Goal: Information Seeking & Learning: Learn about a topic

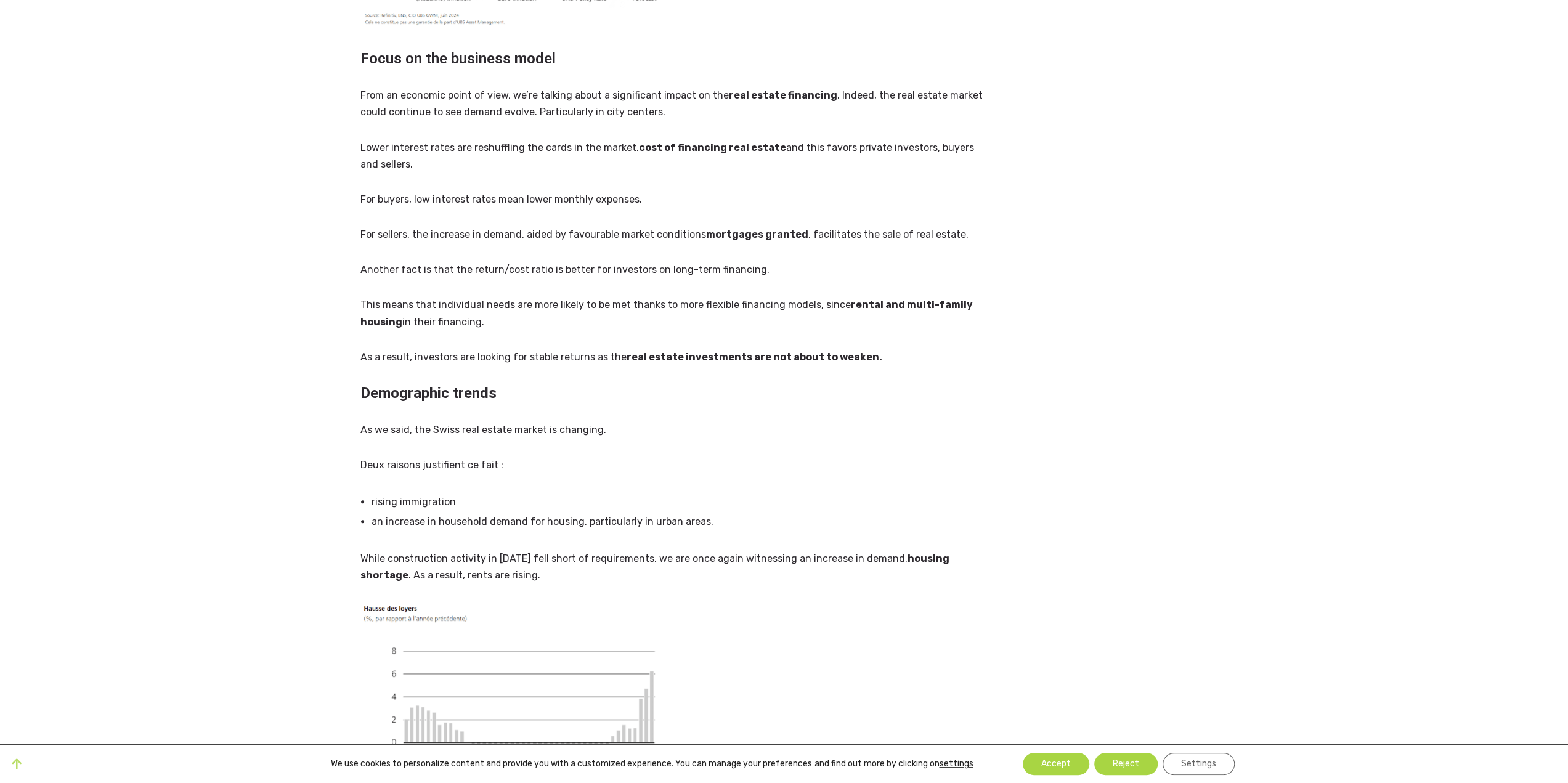
scroll to position [370, 0]
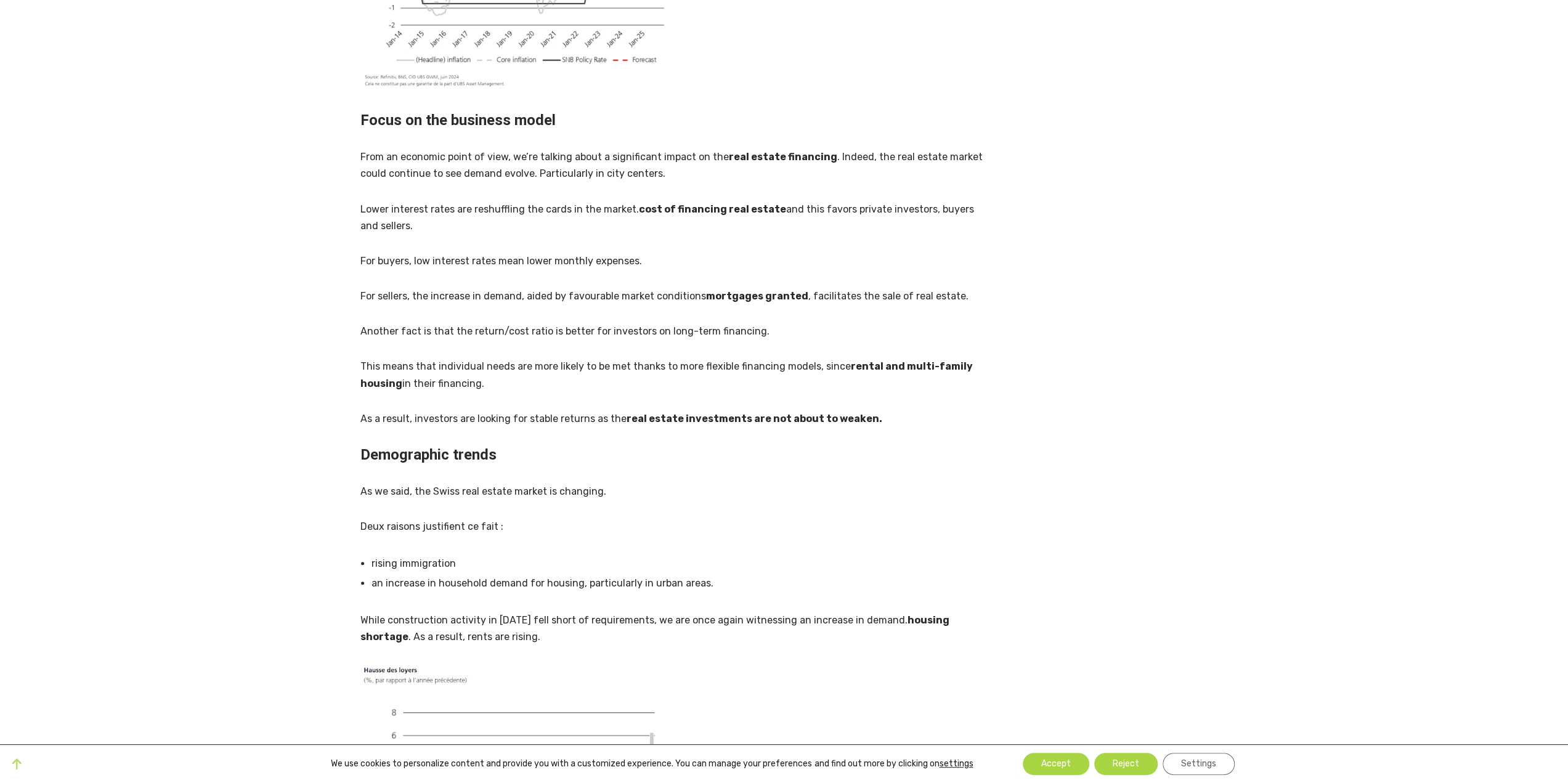
click at [439, 288] on p "For sellers, the increase in demand, aided by favourable market conditions mort…" at bounding box center [677, 296] width 632 height 17
click at [500, 288] on p "For sellers, the increase in demand, aided by favourable market conditions mort…" at bounding box center [677, 296] width 632 height 17
drag, startPoint x: 500, startPoint y: 280, endPoint x: 525, endPoint y: 281, distance: 25.0
click at [500, 288] on p "For sellers, the increase in demand, aided by favourable market conditions mort…" at bounding box center [677, 296] width 632 height 17
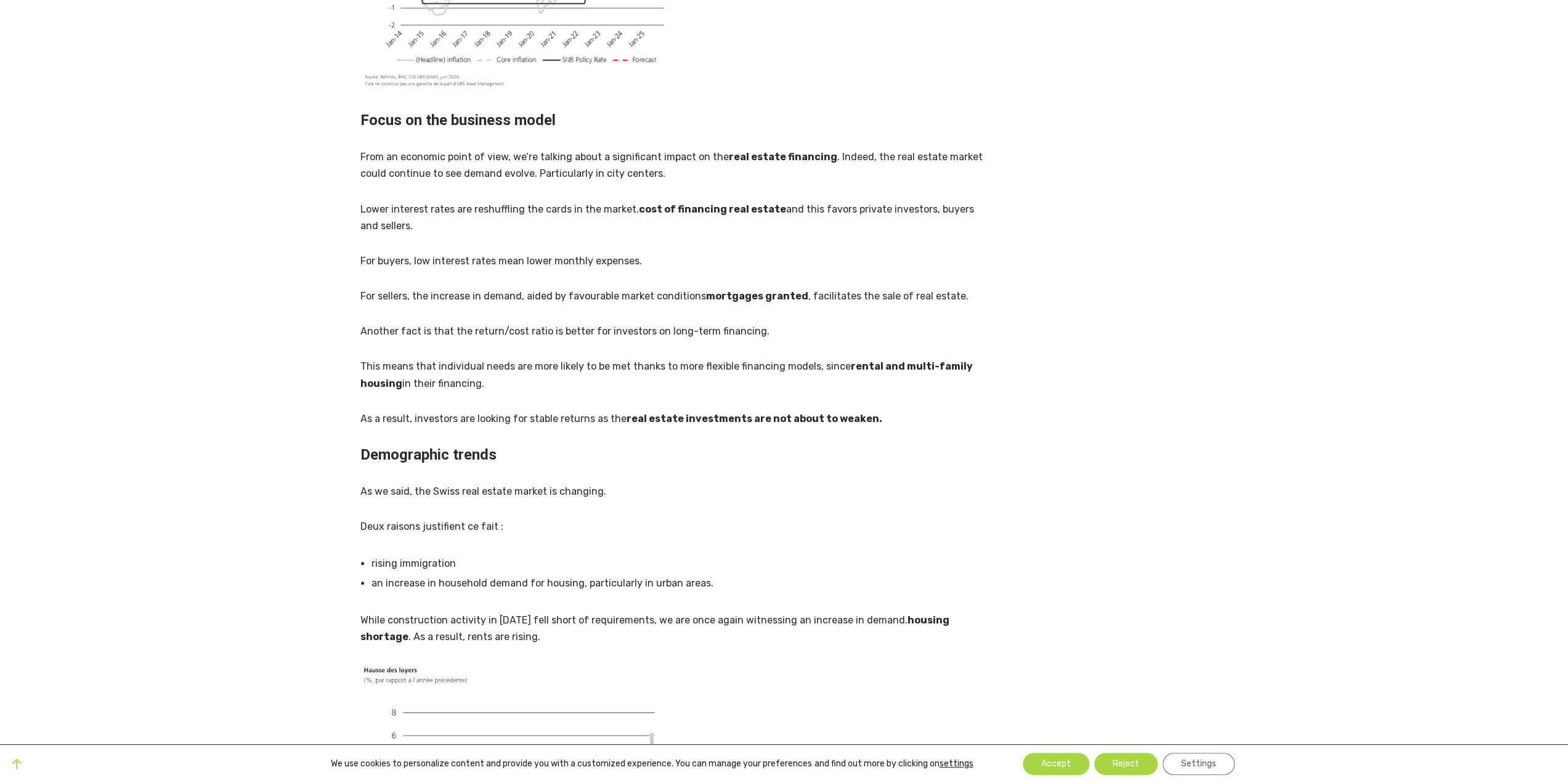
click at [588, 288] on p "For sellers, the increase in demand, aided by favourable market conditions mort…" at bounding box center [677, 296] width 632 height 17
click at [762, 290] on strong "mortgages granted" at bounding box center [757, 296] width 102 height 12
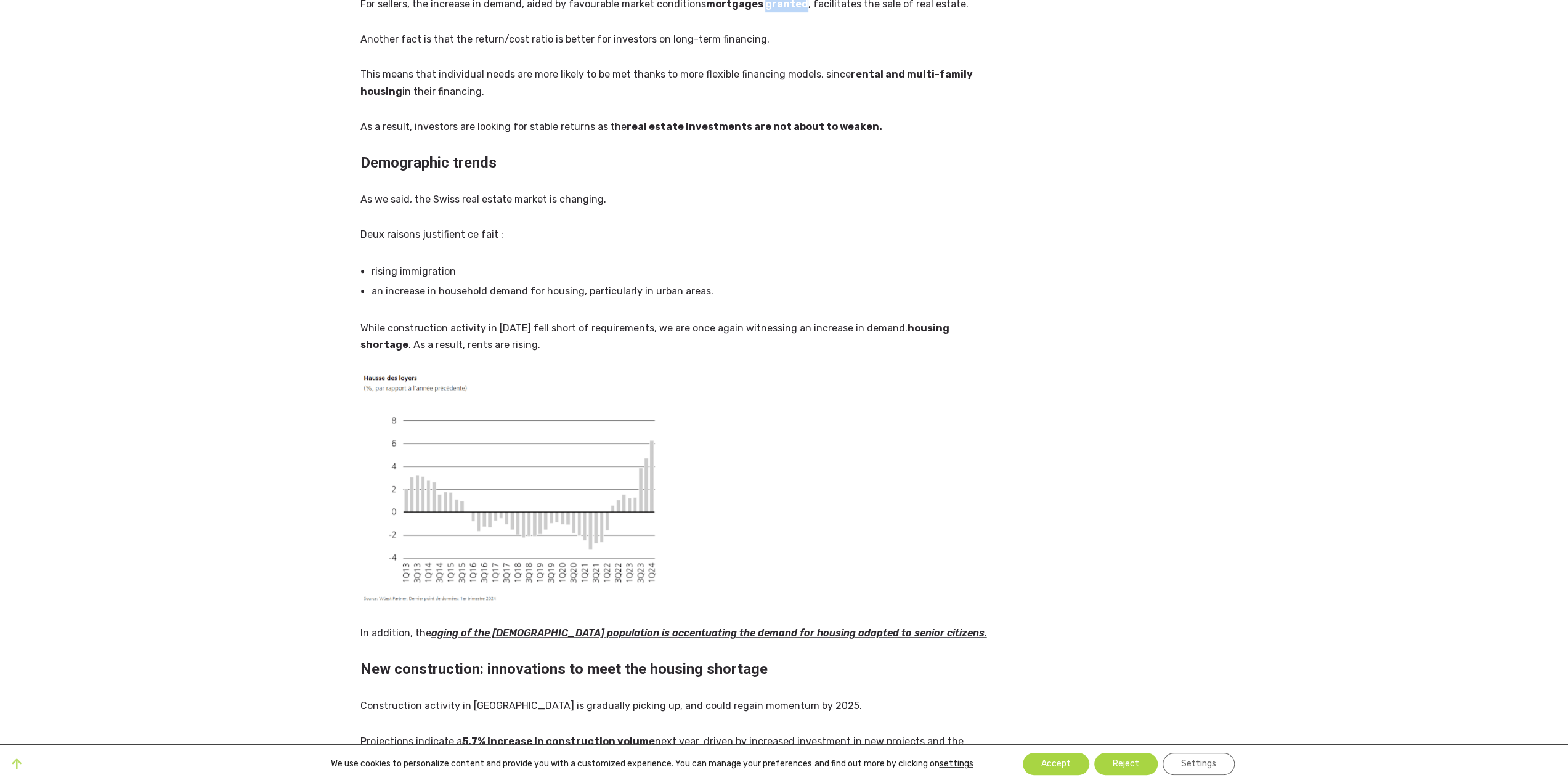
scroll to position [678, 0]
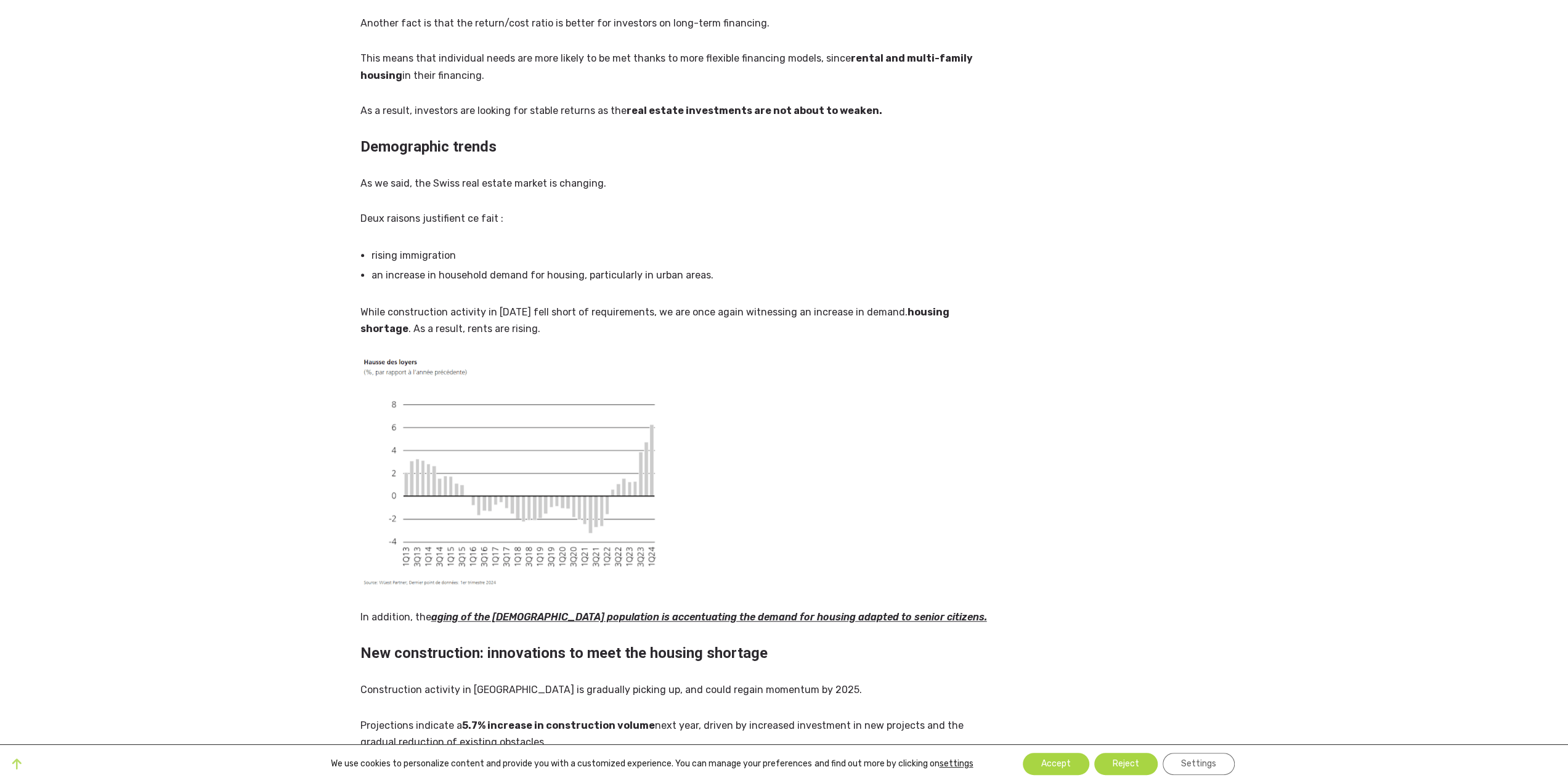
click at [415, 246] on li "rising immigration" at bounding box center [681, 256] width 621 height 20
click at [384, 246] on li "rising immigration" at bounding box center [681, 256] width 621 height 20
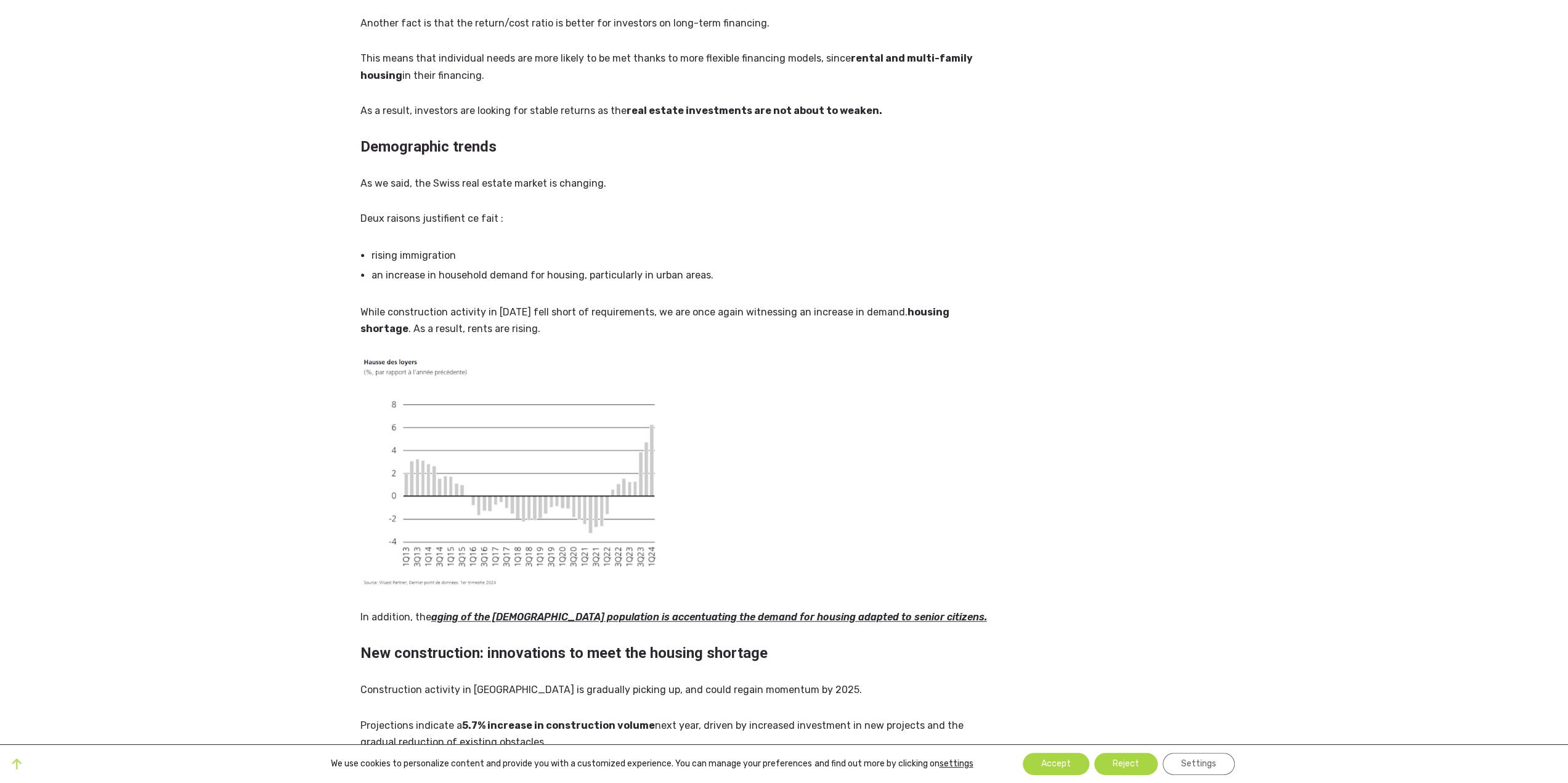
click at [490, 265] on li "an increase in household demand for housing, particularly in urban areas." at bounding box center [681, 275] width 621 height 20
click at [581, 265] on li "an increase in household demand for housing, particularly in urban areas." at bounding box center [681, 275] width 621 height 20
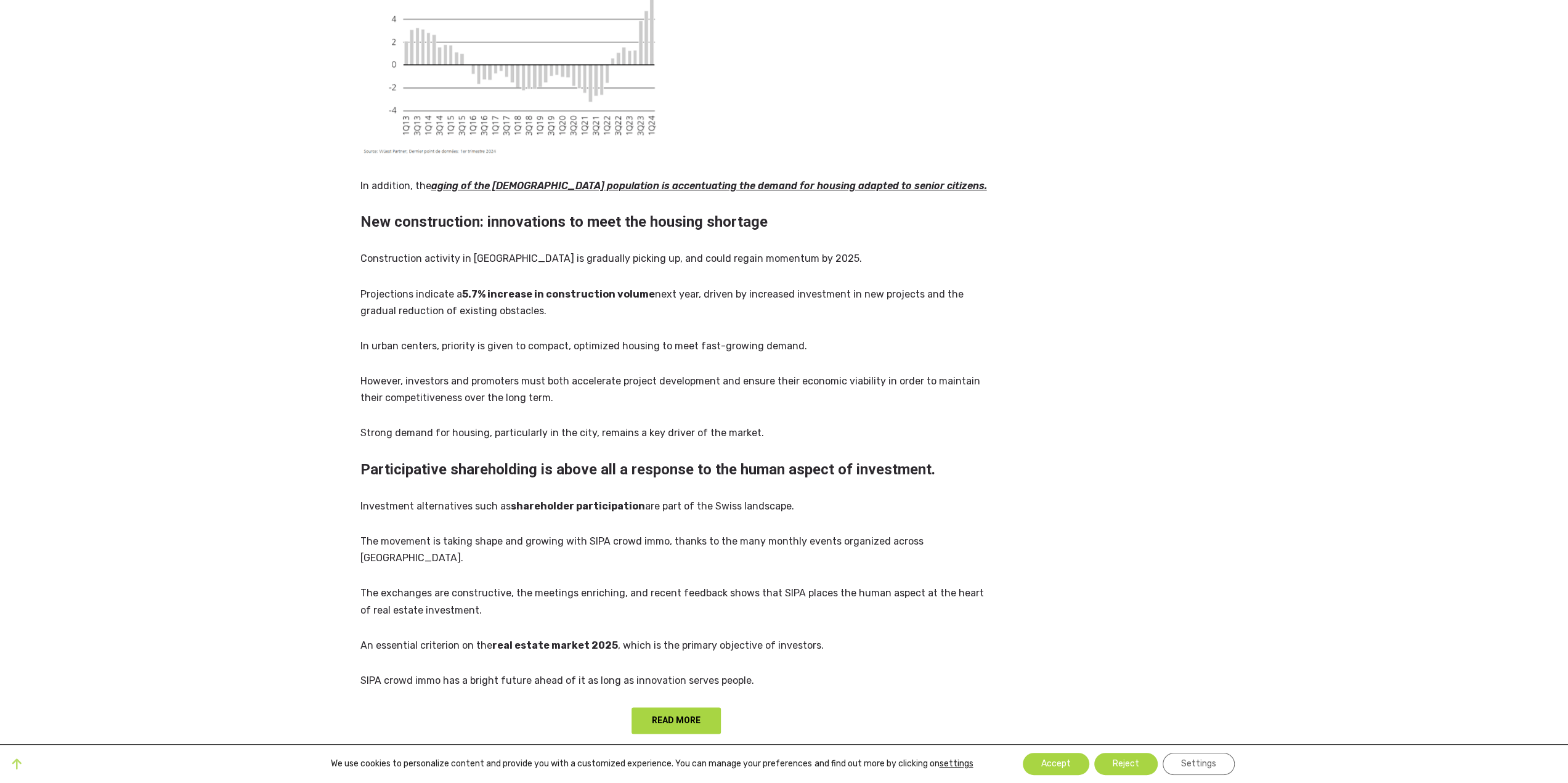
scroll to position [1170, 0]
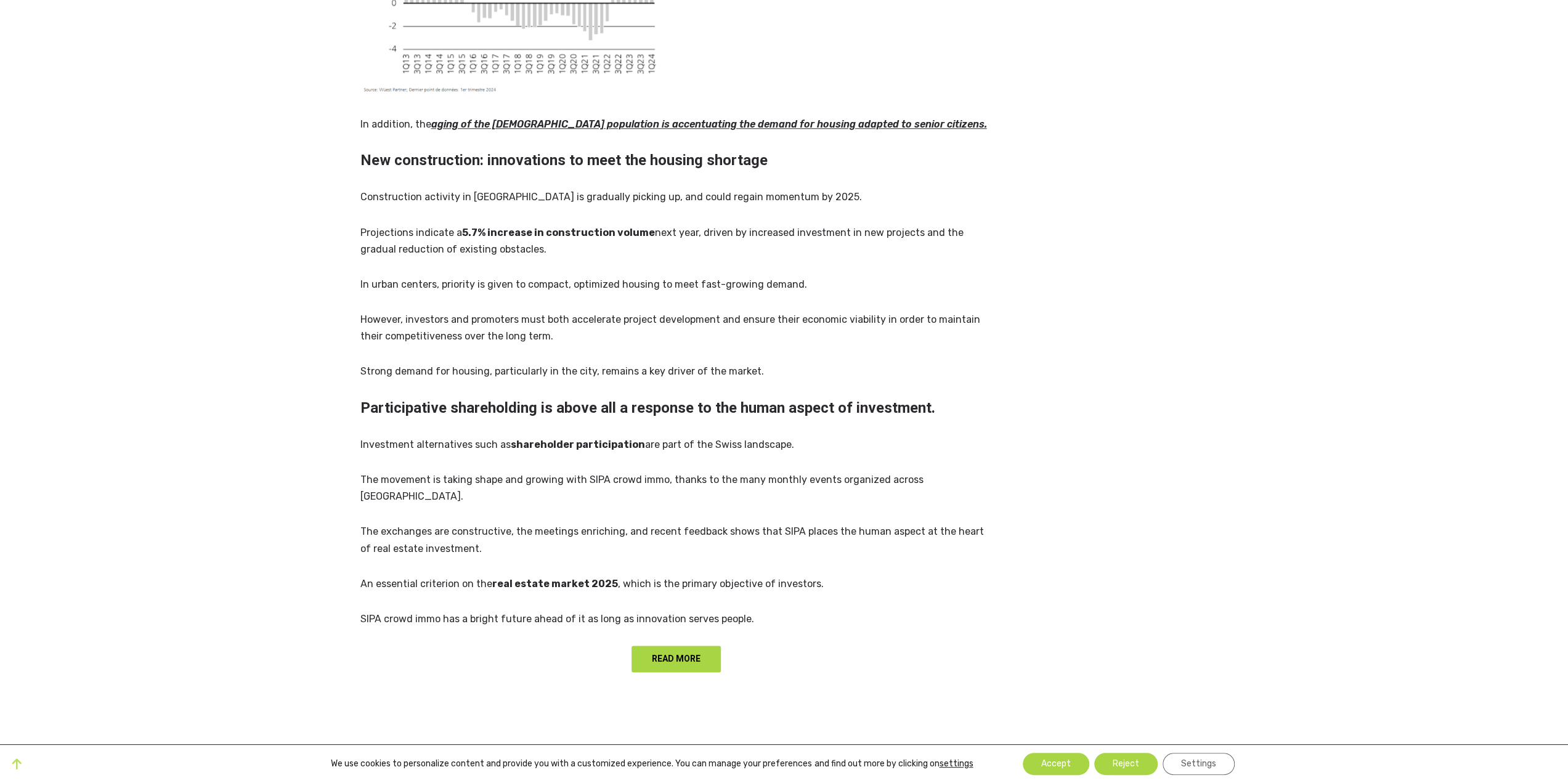
click at [436, 189] on p "Construction activity in [GEOGRAPHIC_DATA] is gradually picking up, and could r…" at bounding box center [677, 197] width 632 height 17
click at [508, 189] on p "Construction activity in [GEOGRAPHIC_DATA] is gradually picking up, and could r…" at bounding box center [677, 197] width 632 height 17
click at [585, 189] on p "Construction activity in [GEOGRAPHIC_DATA] is gradually picking up, and could r…" at bounding box center [677, 197] width 632 height 17
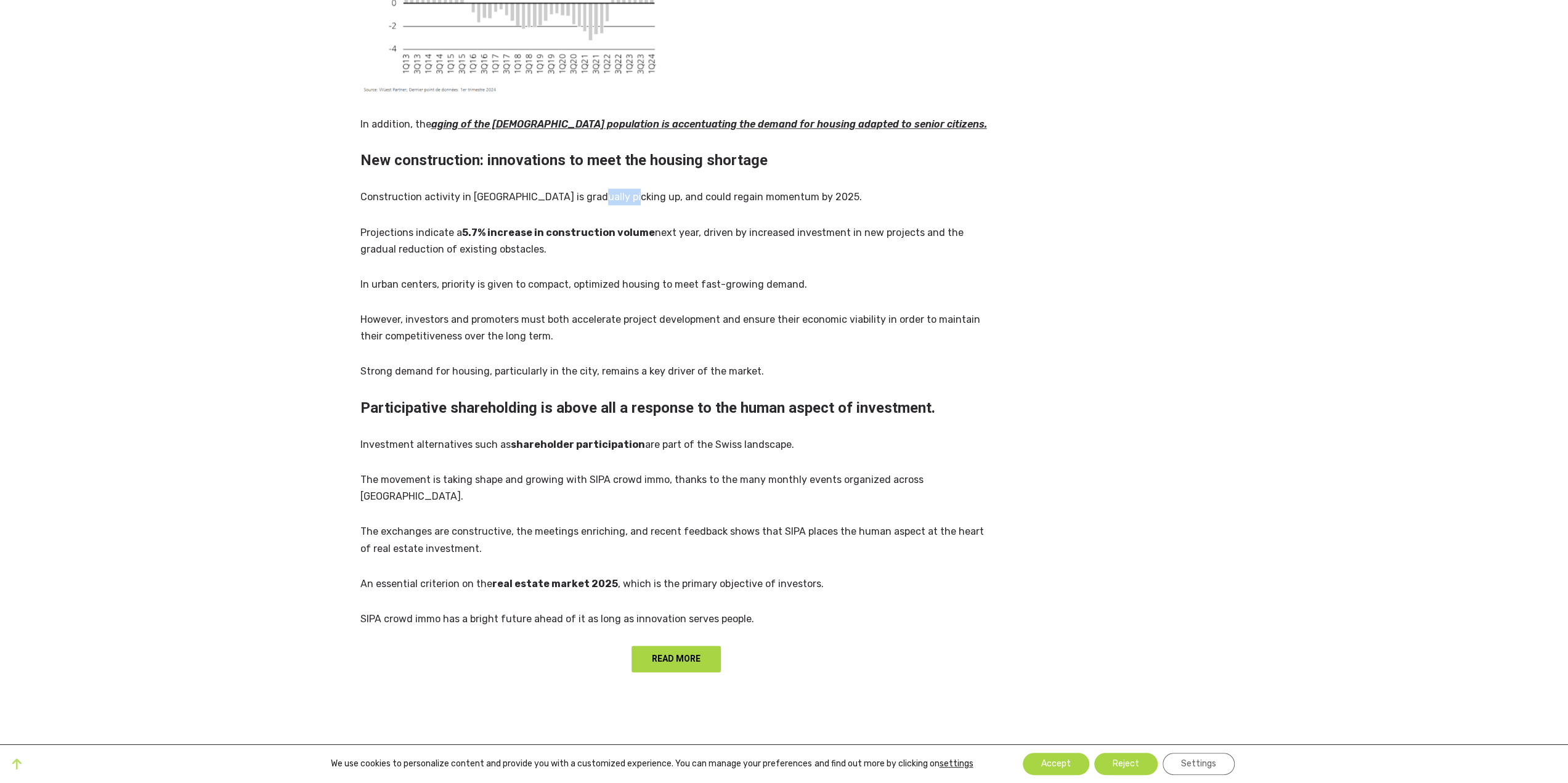
click at [585, 189] on p "Construction activity in [GEOGRAPHIC_DATA] is gradually picking up, and could r…" at bounding box center [677, 197] width 632 height 17
click at [665, 189] on p "Construction activity in [GEOGRAPHIC_DATA] is gradually picking up, and could r…" at bounding box center [677, 197] width 632 height 17
click at [695, 189] on p "Construction activity in [GEOGRAPHIC_DATA] is gradually picking up, and could r…" at bounding box center [677, 197] width 632 height 17
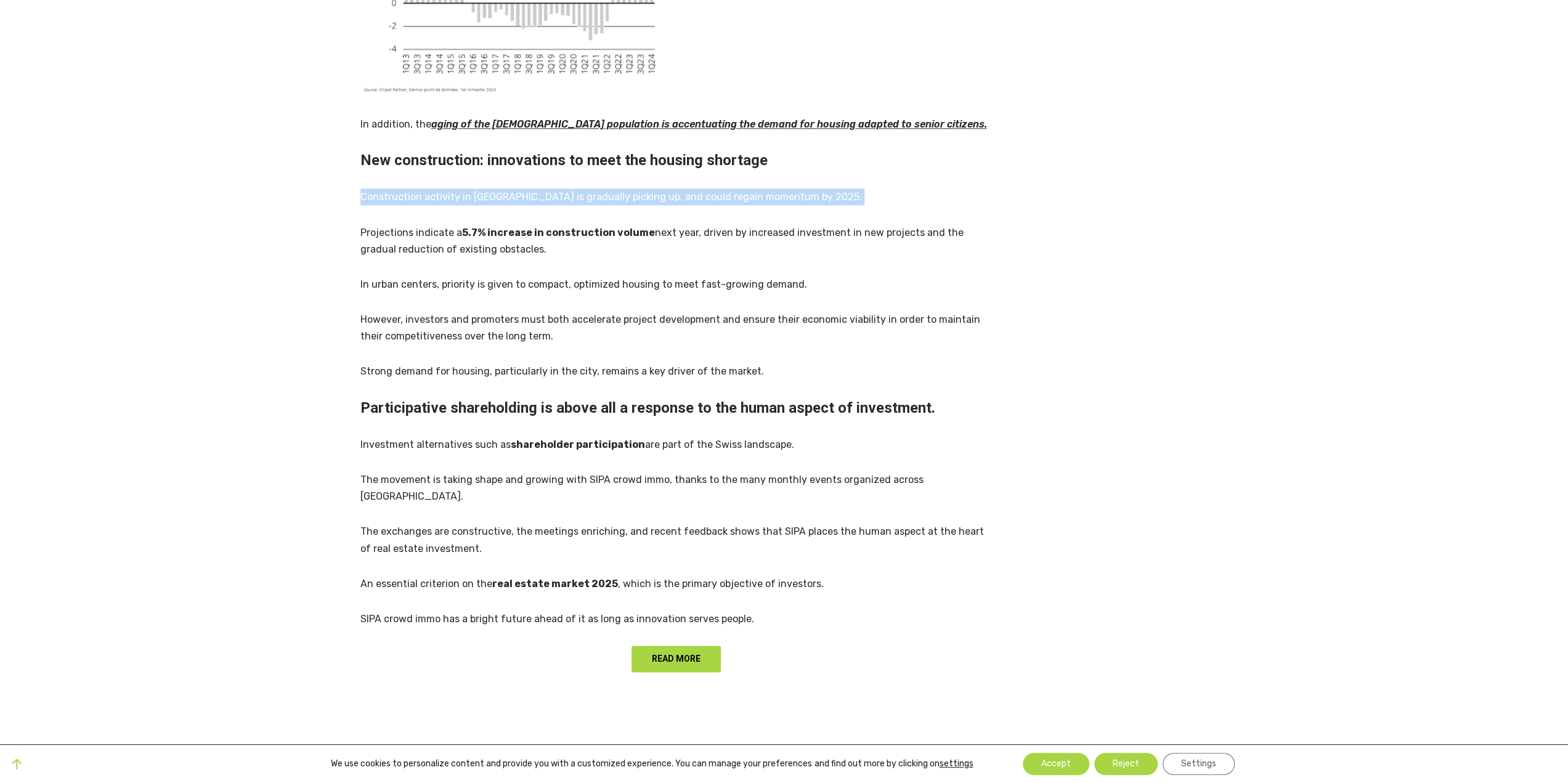
click at [695, 189] on p "Construction activity in [GEOGRAPHIC_DATA] is gradually picking up, and could r…" at bounding box center [677, 197] width 632 height 17
click at [729, 189] on p "Construction activity in [GEOGRAPHIC_DATA] is gradually picking up, and could r…" at bounding box center [677, 197] width 632 height 17
click at [473, 227] on strong "5.7% increase in construction volume" at bounding box center [558, 232] width 193 height 12
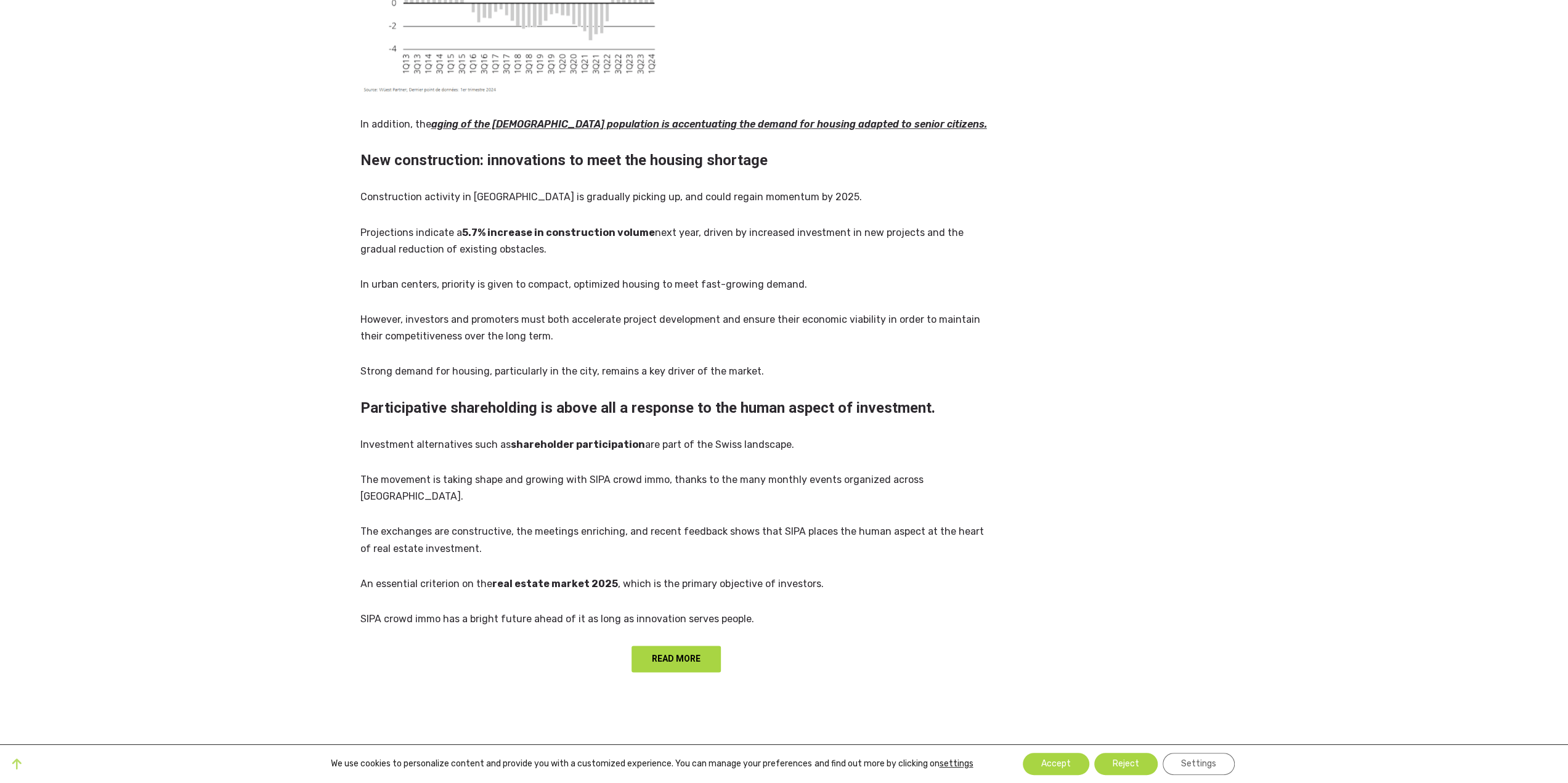
click at [575, 227] on strong "5.7% increase in construction volume" at bounding box center [558, 232] width 193 height 12
drag, startPoint x: 575, startPoint y: 219, endPoint x: 622, endPoint y: 215, distance: 47.2
click at [577, 227] on strong "5.7% increase in construction volume" at bounding box center [558, 232] width 193 height 12
click at [629, 227] on strong "5.7% increase in construction volume" at bounding box center [558, 232] width 193 height 12
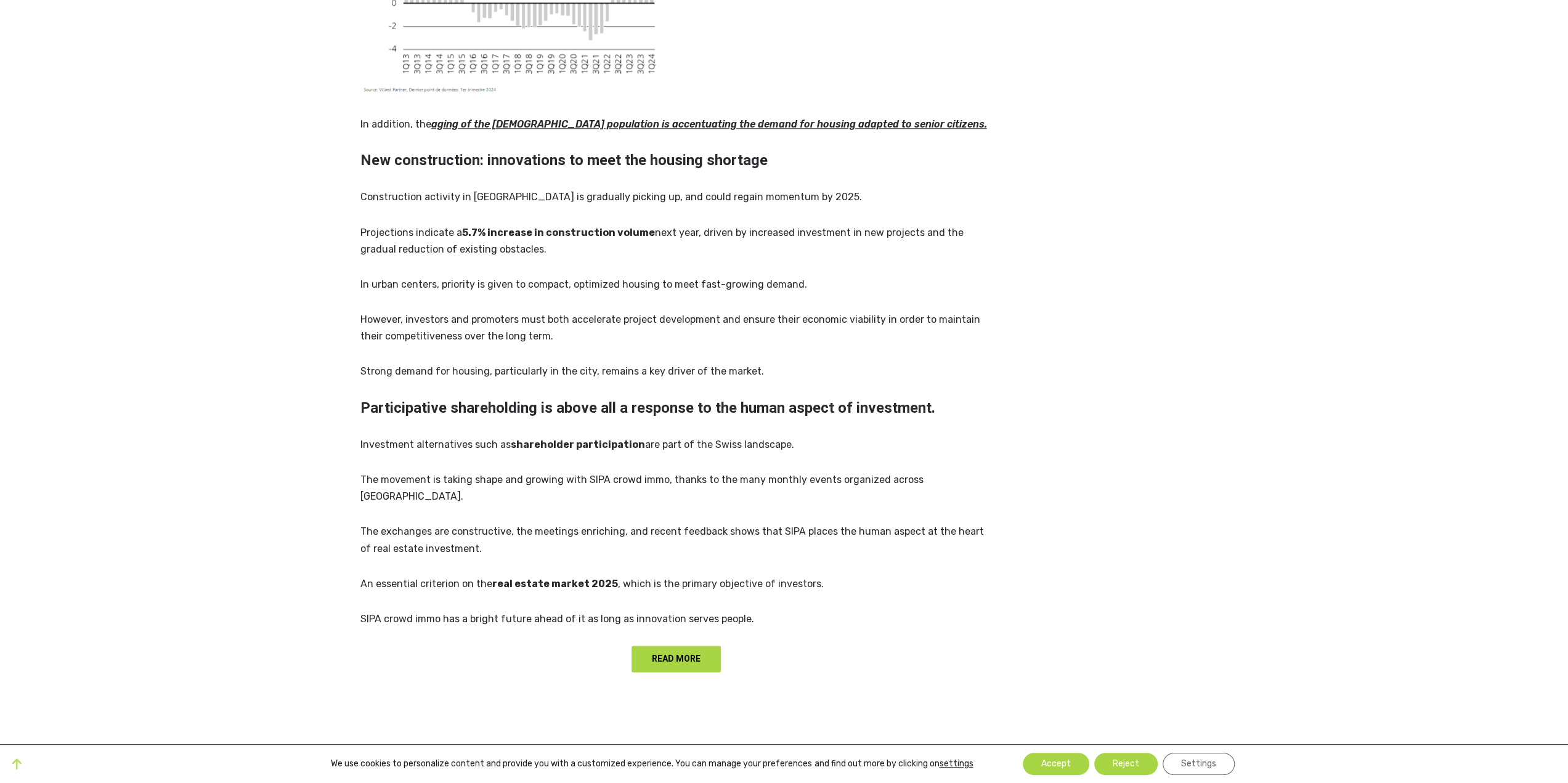
click at [514, 227] on strong "5.7% increase in construction volume" at bounding box center [558, 232] width 193 height 12
click at [570, 227] on strong "5.7% increase in construction volume" at bounding box center [558, 232] width 193 height 12
click at [418, 276] on p "In urban centers, priority is given to compact, optimized housing to meet fast-…" at bounding box center [677, 284] width 632 height 17
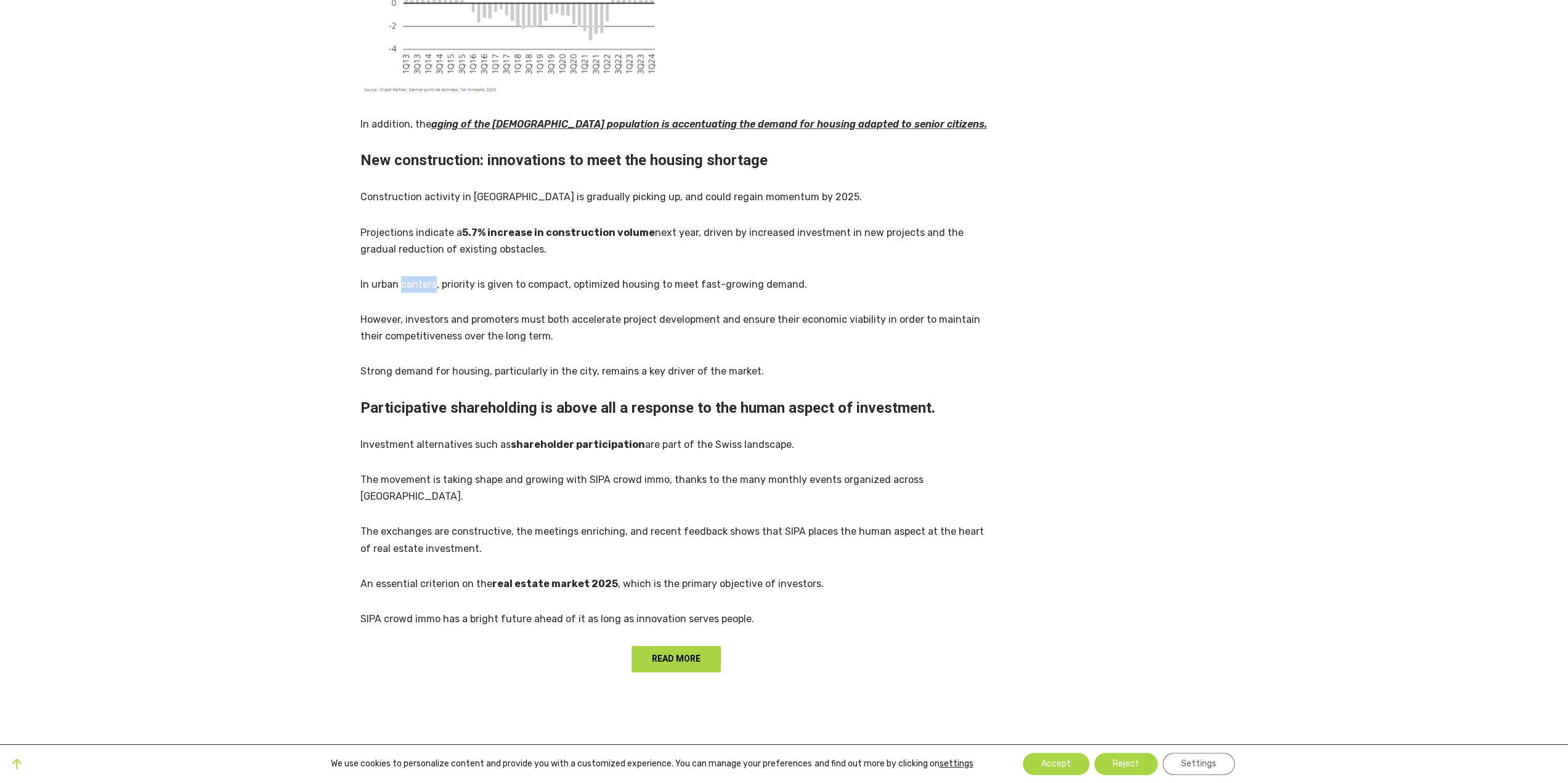
click at [418, 276] on p "In urban centers, priority is given to compact, optimized housing to meet fast-…" at bounding box center [677, 284] width 632 height 17
click at [483, 276] on p "In urban centers, priority is given to compact, optimized housing to meet fast-…" at bounding box center [677, 284] width 632 height 17
drag, startPoint x: 483, startPoint y: 265, endPoint x: 561, endPoint y: 268, distance: 78.1
click at [488, 276] on p "In urban centers, priority is given to compact, optimized housing to meet fast-…" at bounding box center [677, 284] width 632 height 17
click at [590, 276] on p "In urban centers, priority is given to compact, optimized housing to meet fast-…" at bounding box center [677, 284] width 632 height 17
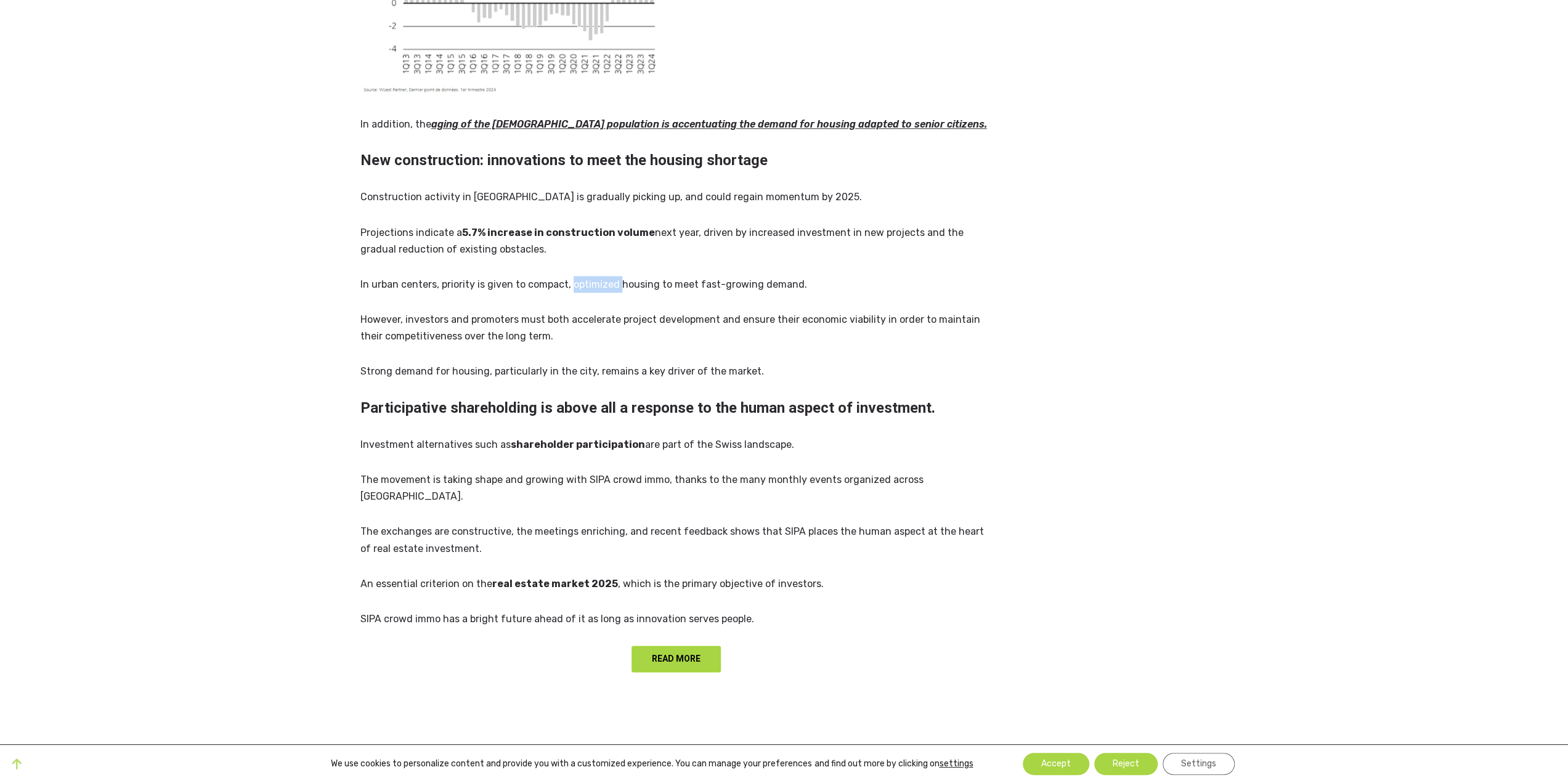
click at [590, 276] on p "In urban centers, priority is given to compact, optimized housing to meet fast-…" at bounding box center [677, 284] width 632 height 17
click at [643, 276] on p "In urban centers, priority is given to compact, optimized housing to meet fast-…" at bounding box center [677, 284] width 632 height 17
click at [697, 276] on p "In urban centers, priority is given to compact, optimized housing to meet fast-…" at bounding box center [677, 284] width 632 height 17
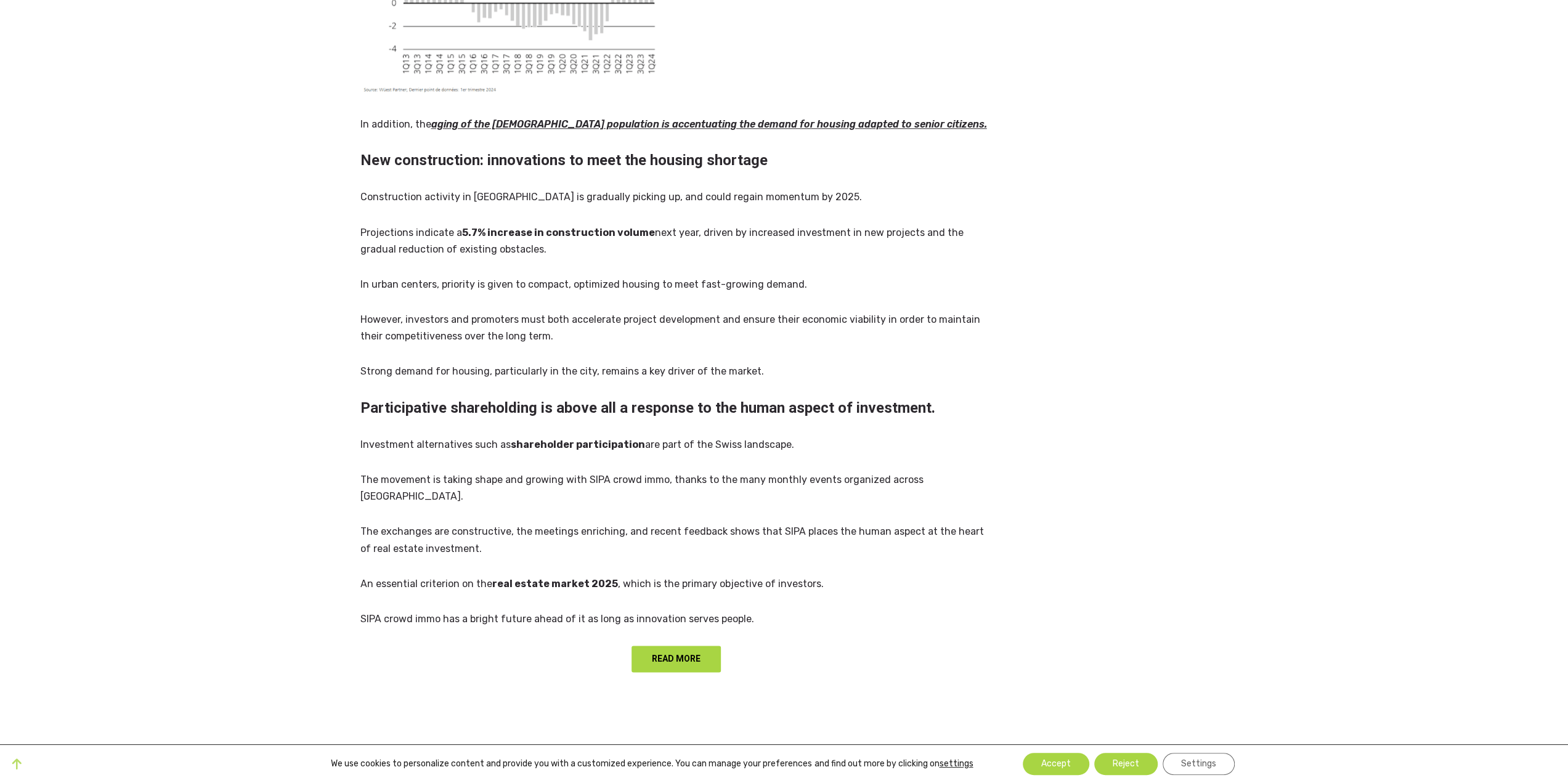
click at [736, 276] on p "In urban centers, priority is given to compact, optimized housing to meet fast-…" at bounding box center [677, 284] width 632 height 17
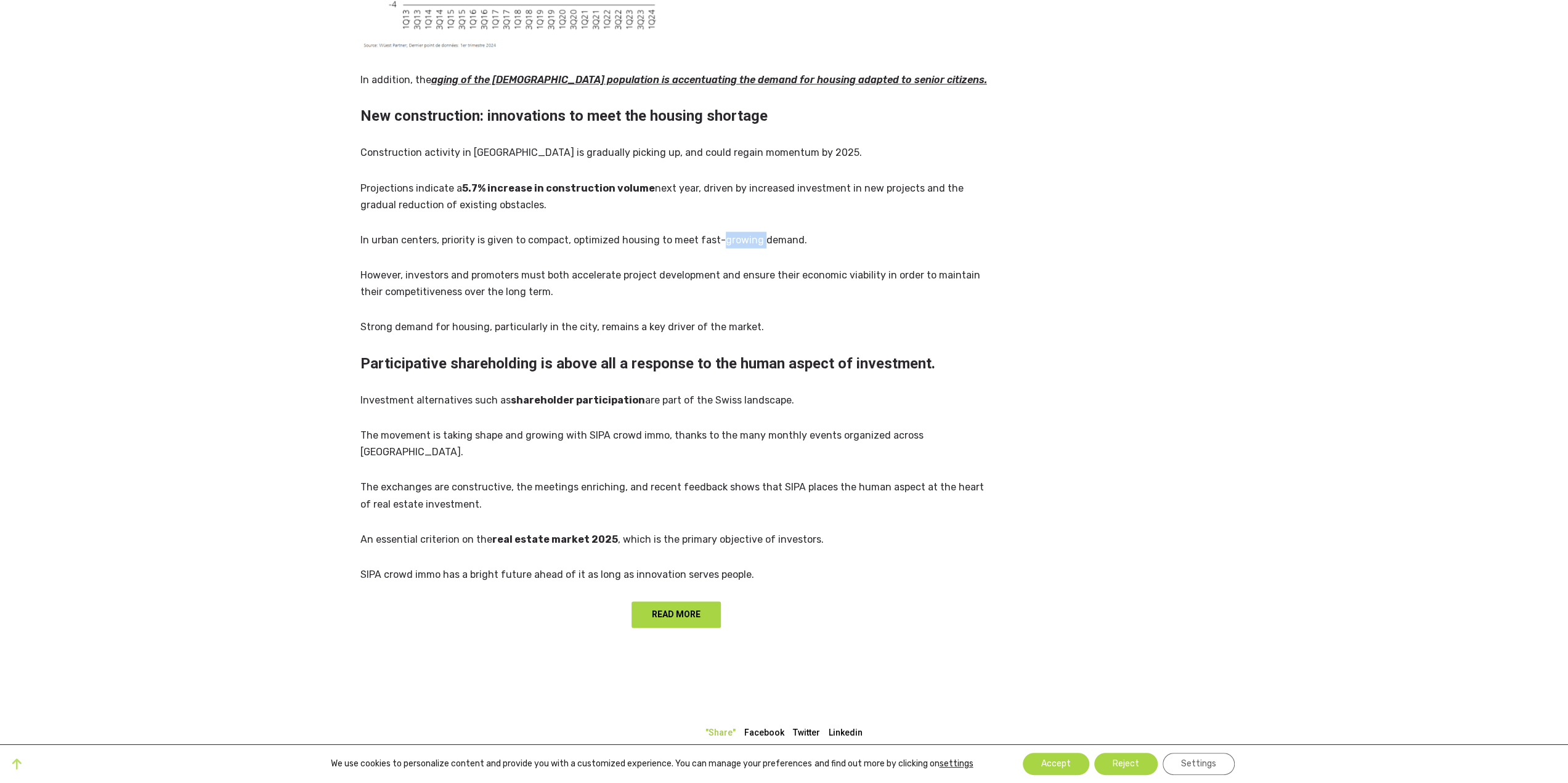
scroll to position [1233, 0]
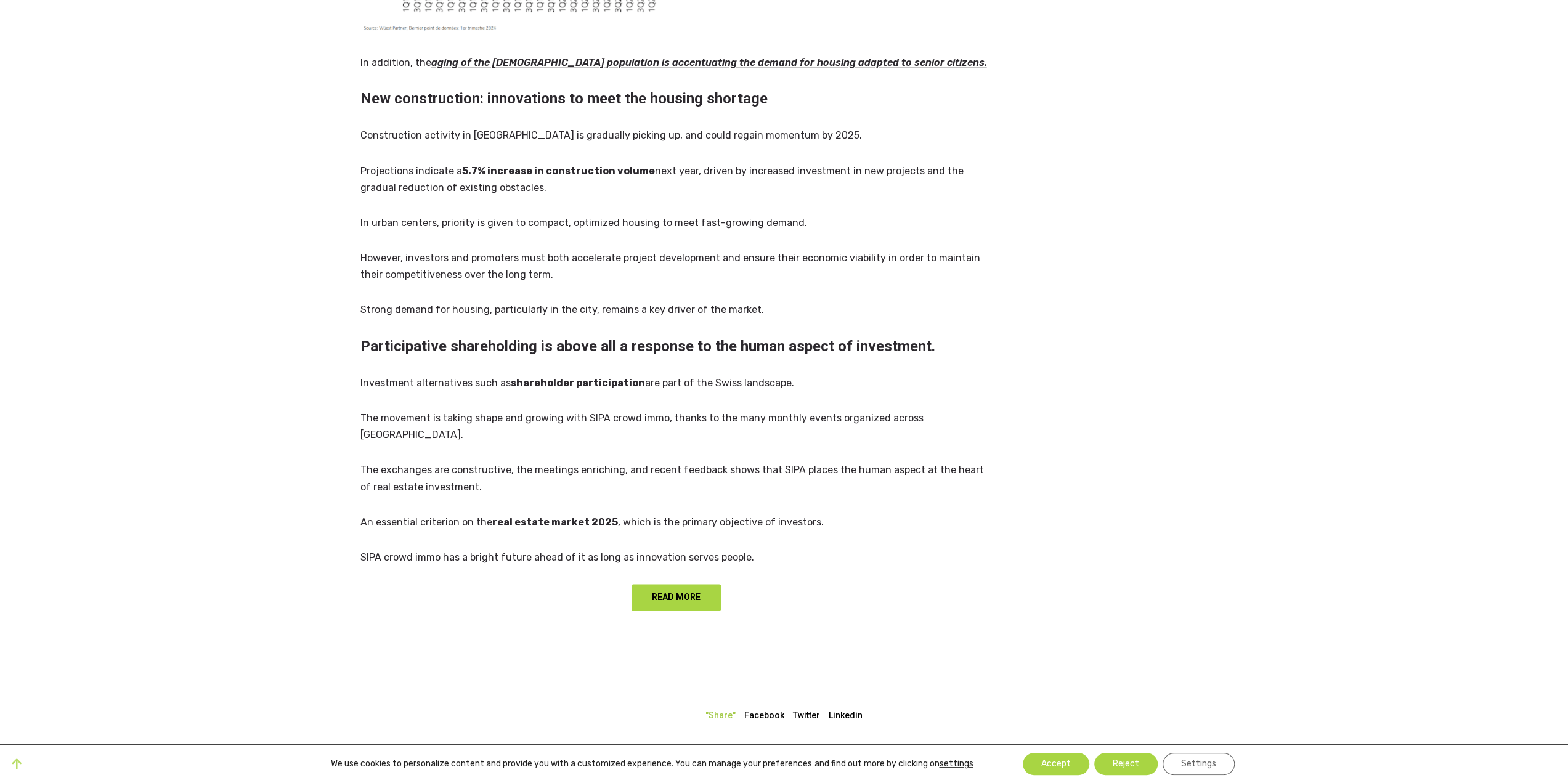
click at [593, 249] on p "However, investors and promoters must both accelerate project development and e…" at bounding box center [677, 265] width 632 height 33
click at [642, 249] on p "However, investors and promoters must both accelerate project development and e…" at bounding box center [677, 265] width 632 height 33
click at [688, 249] on p "However, investors and promoters must both accelerate project development and e…" at bounding box center [677, 265] width 632 height 33
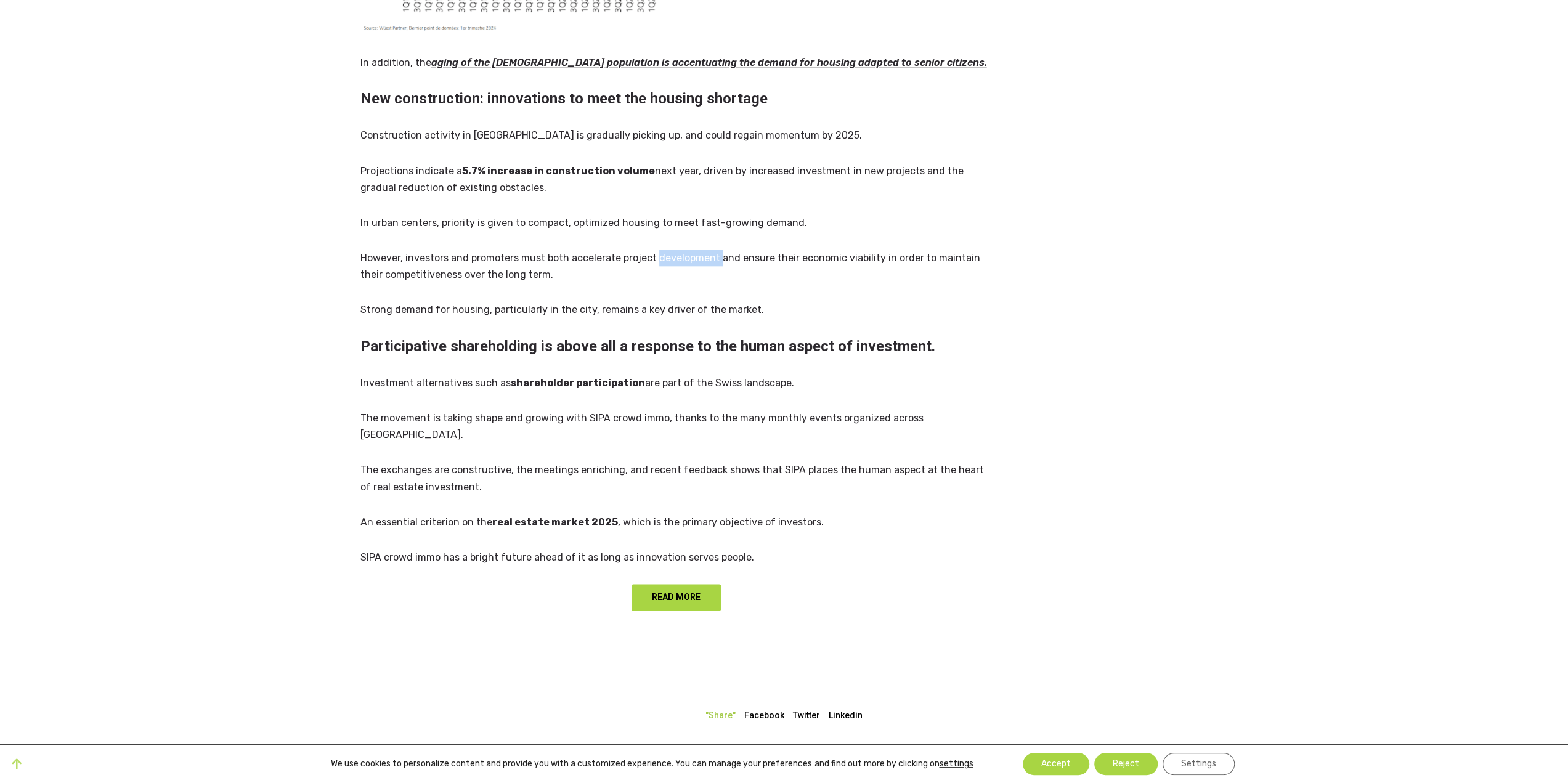
click at [688, 249] on p "However, investors and promoters must both accelerate project development and e…" at bounding box center [677, 265] width 632 height 33
click at [812, 249] on p "However, investors and promoters must both accelerate project development and e…" at bounding box center [677, 265] width 632 height 33
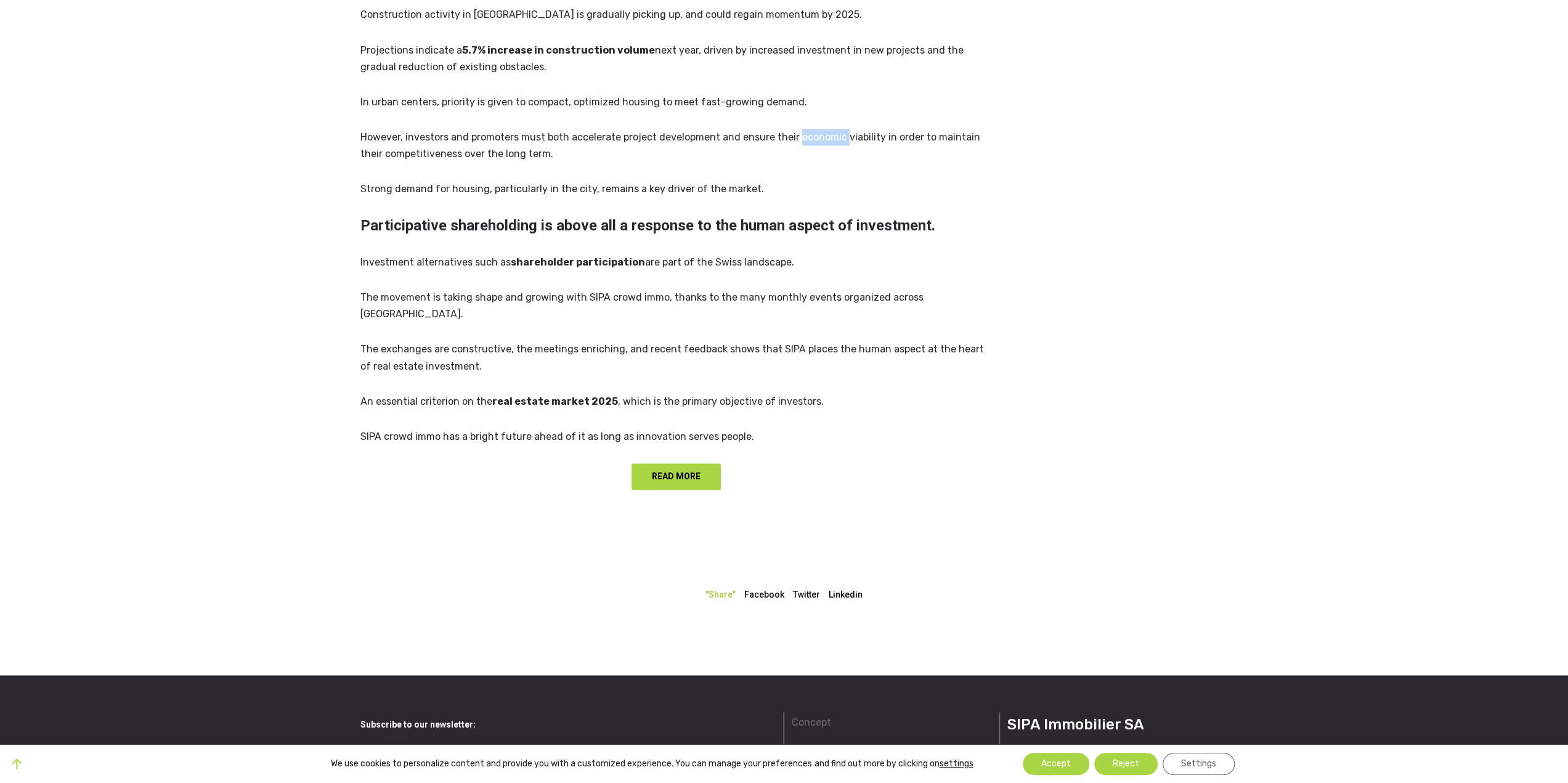
scroll to position [1356, 0]
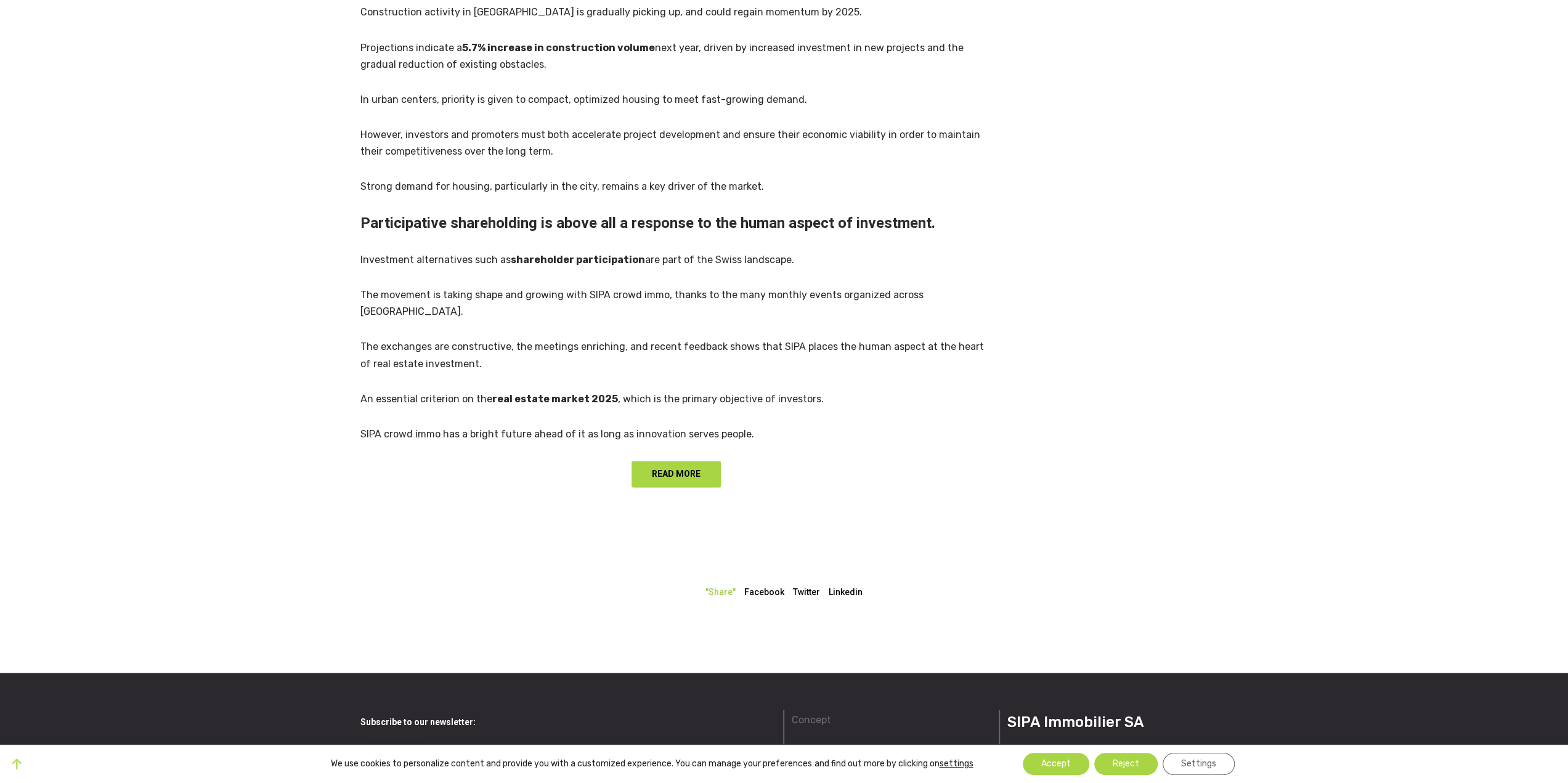
click at [492, 214] on h2 "Participative shareholding is above all a response to the human aspect of inves…" at bounding box center [677, 223] width 632 height 19
click at [581, 214] on h2 "Participative shareholding is above all a response to the human aspect of inves…" at bounding box center [677, 223] width 632 height 19
click at [664, 214] on h2 "Participative shareholding is above all a response to the human aspect of inves…" at bounding box center [677, 223] width 632 height 19
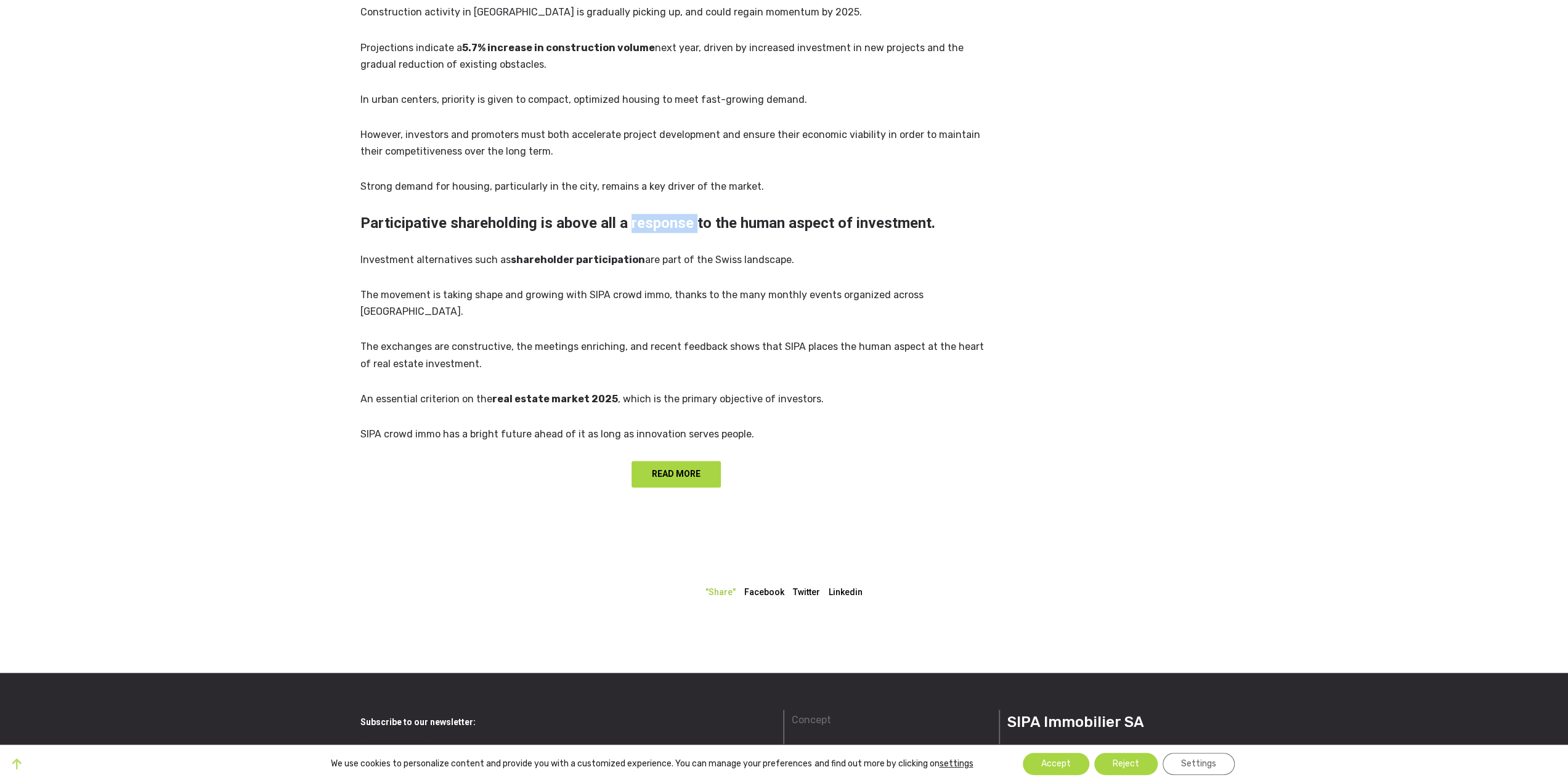
drag, startPoint x: 664, startPoint y: 209, endPoint x: 746, endPoint y: 211, distance: 82.0
click at [668, 214] on h2 "Participative shareholding is above all a response to the human aspect of inves…" at bounding box center [677, 223] width 632 height 19
click at [746, 214] on h2 "Participative shareholding is above all a response to the human aspect of inves…" at bounding box center [677, 223] width 632 height 19
